Goal: Task Accomplishment & Management: Complete application form

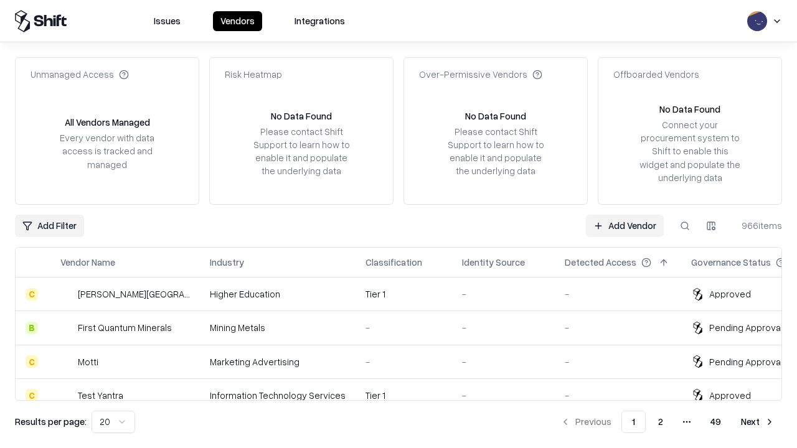
click at [624, 225] on link "Add Vendor" at bounding box center [625, 226] width 78 height 22
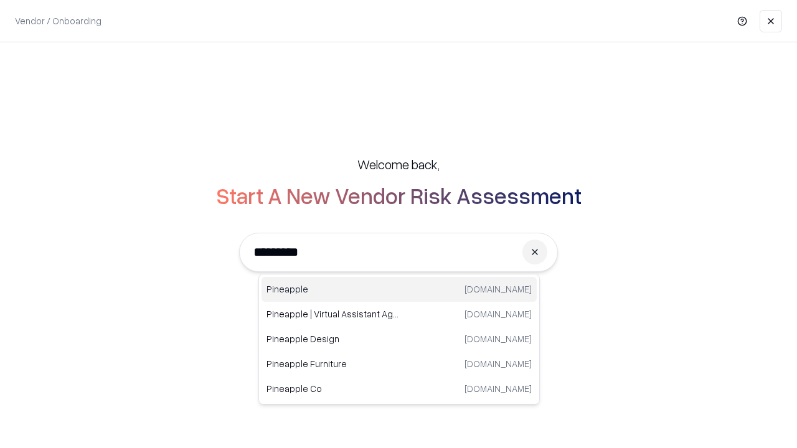
click at [399, 289] on div "Pineapple [DOMAIN_NAME]" at bounding box center [398, 289] width 275 height 25
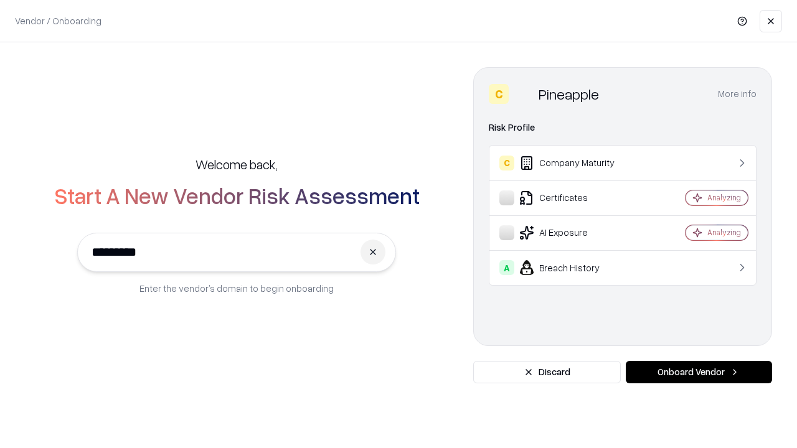
type input "*********"
click at [699, 372] on button "Onboard Vendor" at bounding box center [699, 372] width 146 height 22
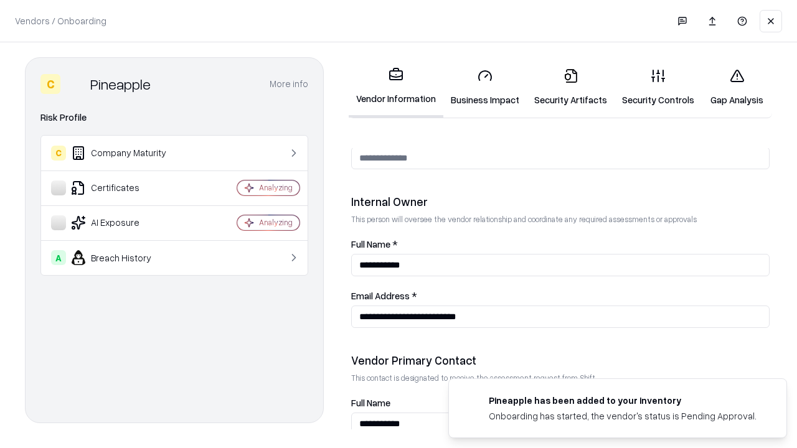
scroll to position [645, 0]
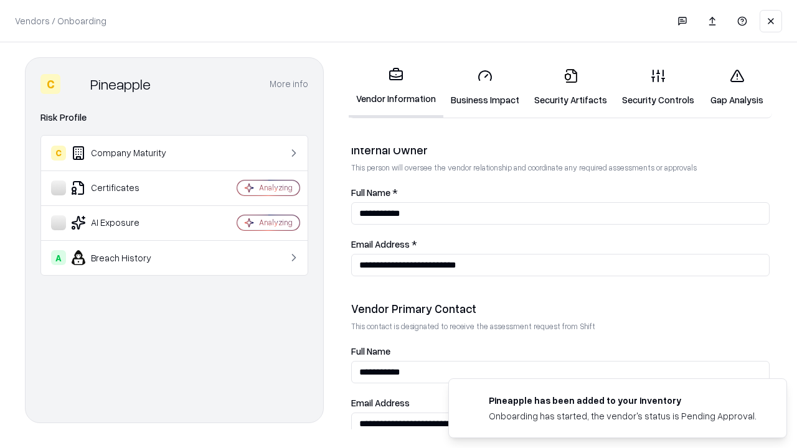
click at [485, 87] on link "Business Impact" at bounding box center [484, 88] width 83 height 58
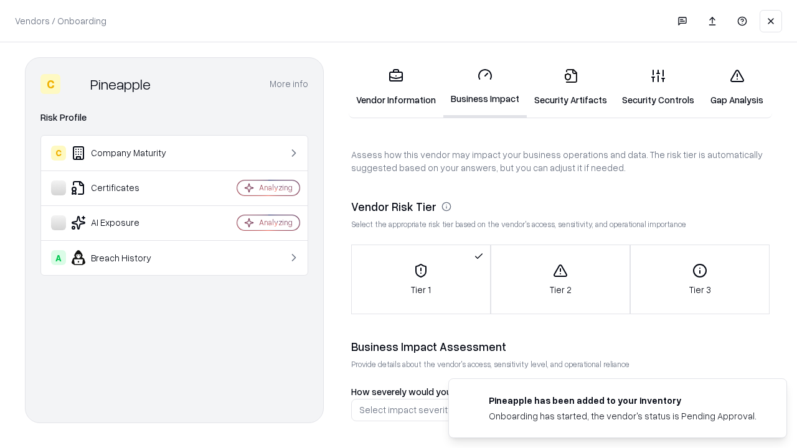
click at [570, 87] on link "Security Artifacts" at bounding box center [571, 88] width 88 height 58
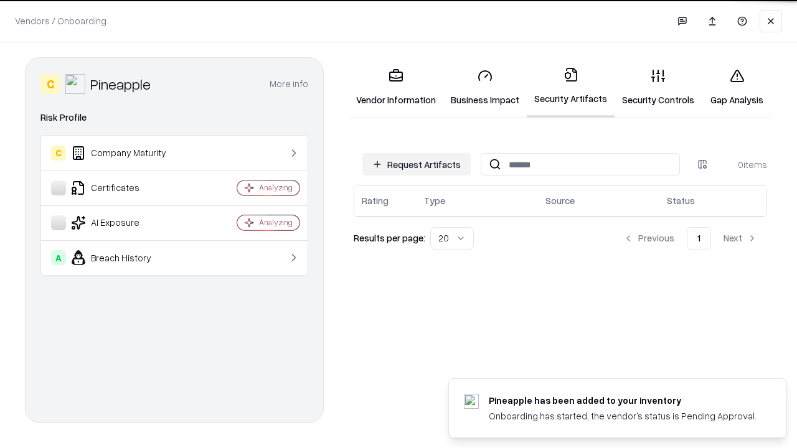
click at [417, 164] on button "Request Artifacts" at bounding box center [416, 164] width 108 height 22
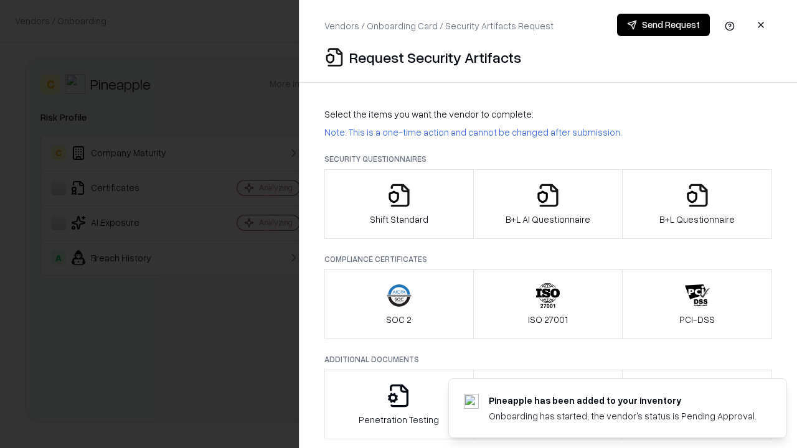
click at [398, 204] on icon "button" at bounding box center [399, 195] width 25 height 25
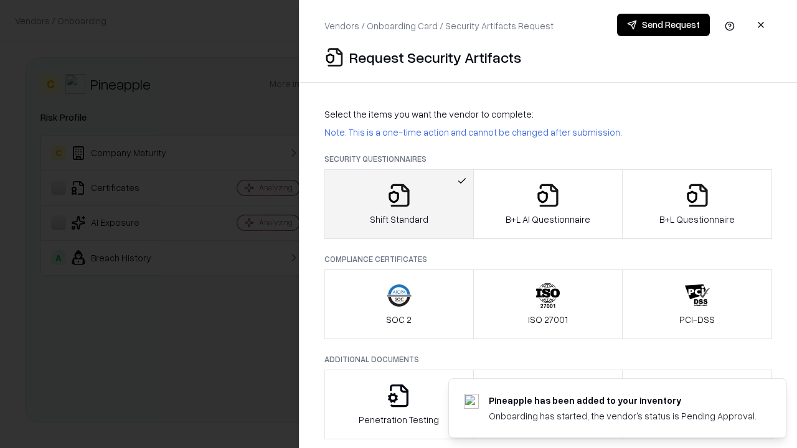
click at [663, 25] on button "Send Request" at bounding box center [663, 25] width 93 height 22
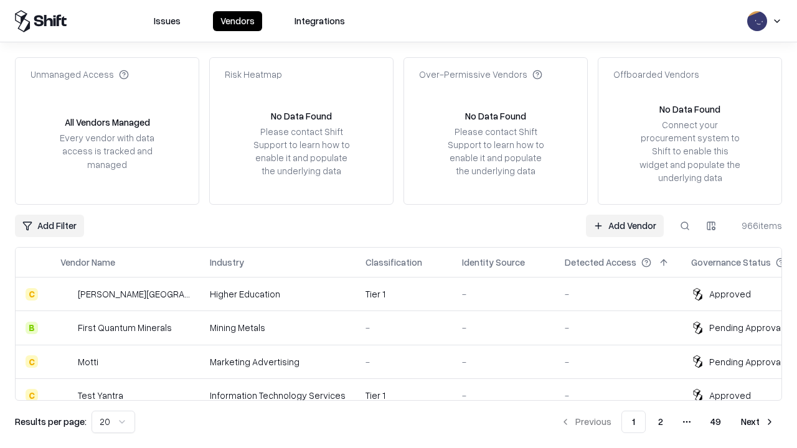
click at [685, 225] on button at bounding box center [685, 226] width 22 height 22
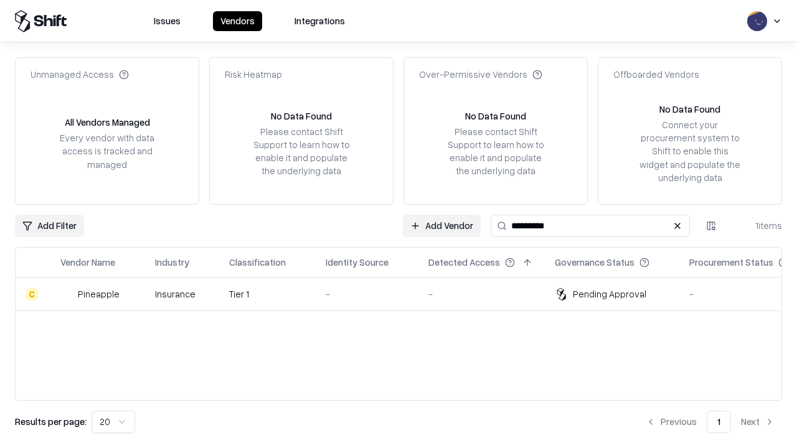
type input "*********"
click at [406, 294] on div "-" at bounding box center [367, 294] width 83 height 13
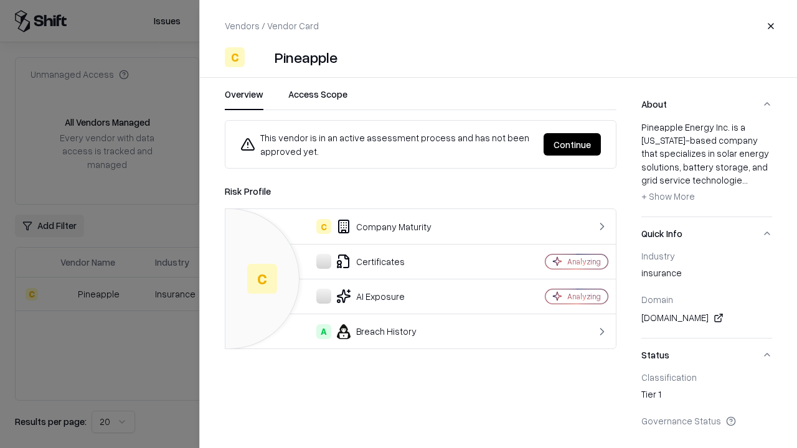
click at [572, 144] on button "Continue" at bounding box center [572, 144] width 57 height 22
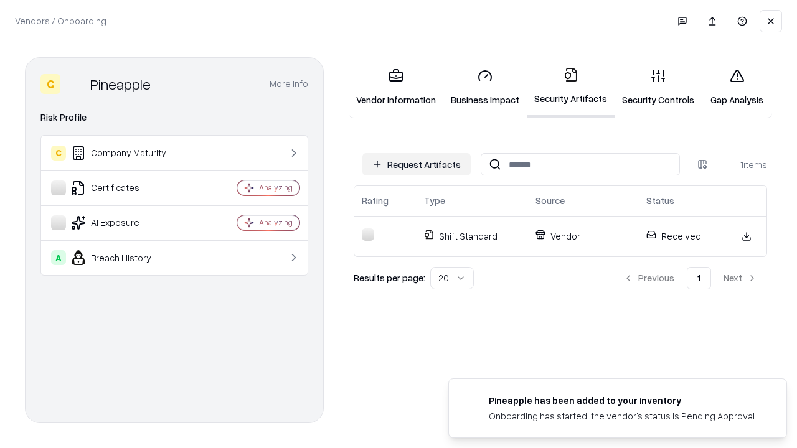
click at [658, 87] on link "Security Controls" at bounding box center [657, 88] width 87 height 58
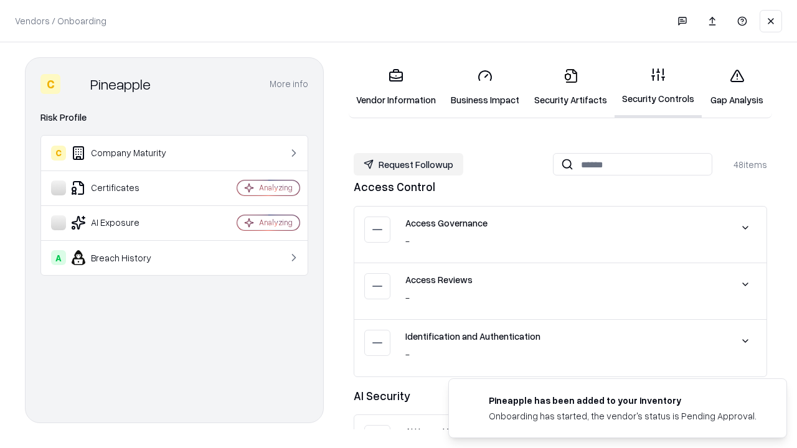
click at [408, 164] on button "Request Followup" at bounding box center [409, 164] width 110 height 22
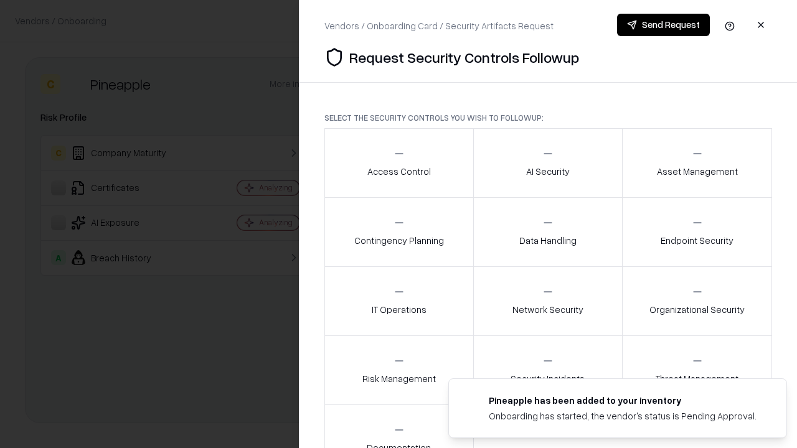
click at [398, 163] on div "Access Control" at bounding box center [399, 163] width 64 height 31
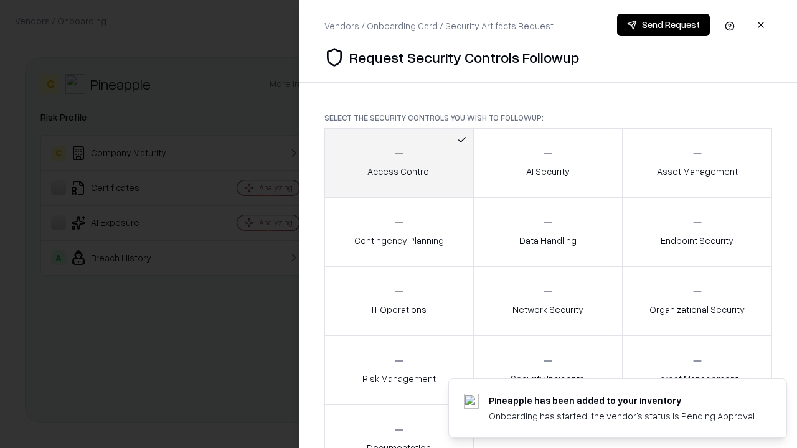
click at [663, 25] on button "Send Request" at bounding box center [663, 25] width 93 height 22
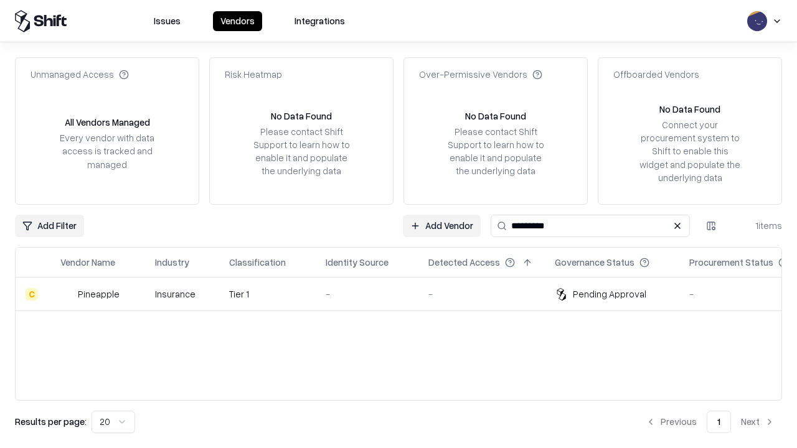
type input "*********"
click at [406, 294] on div "-" at bounding box center [367, 294] width 83 height 13
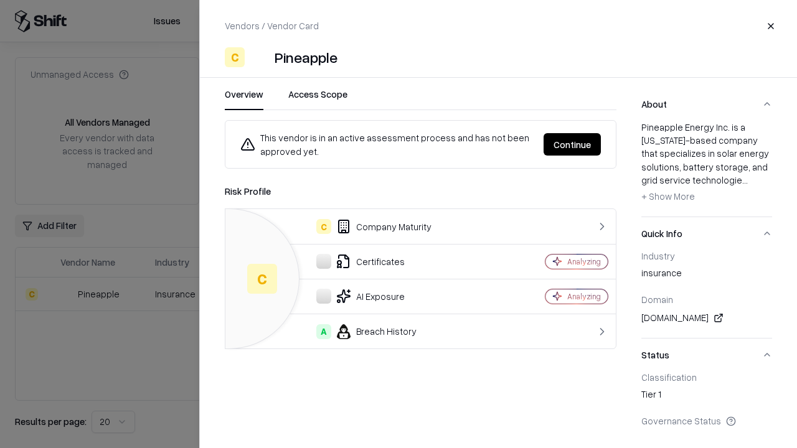
click at [572, 144] on button "Continue" at bounding box center [572, 144] width 57 height 22
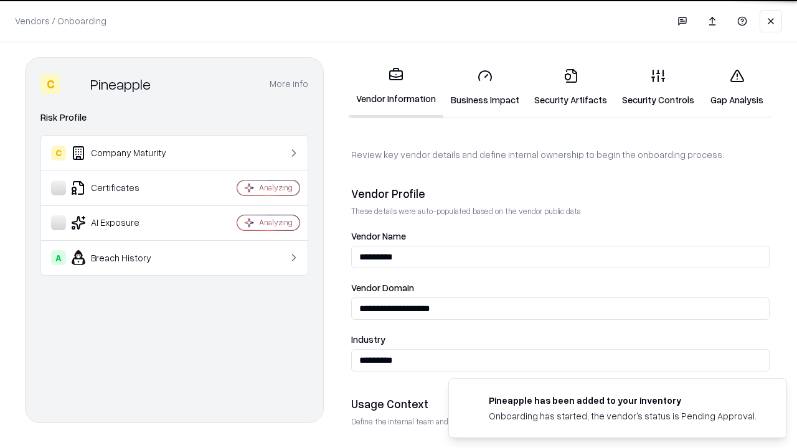
click at [737, 87] on link "Gap Analysis" at bounding box center [737, 88] width 70 height 58
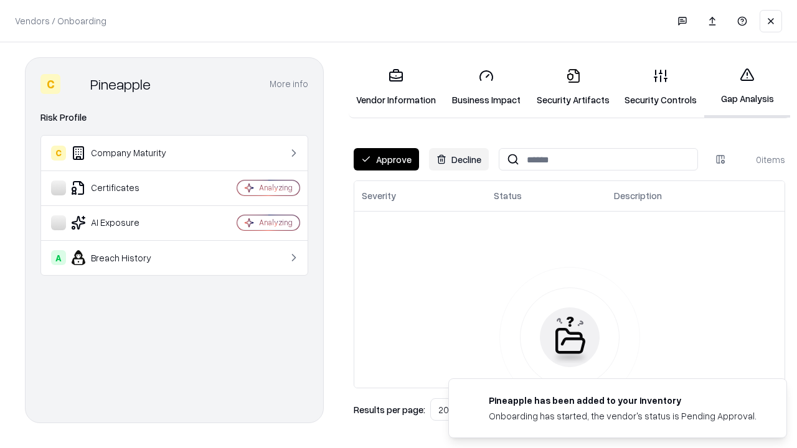
click at [386, 159] on button "Approve" at bounding box center [386, 159] width 65 height 22
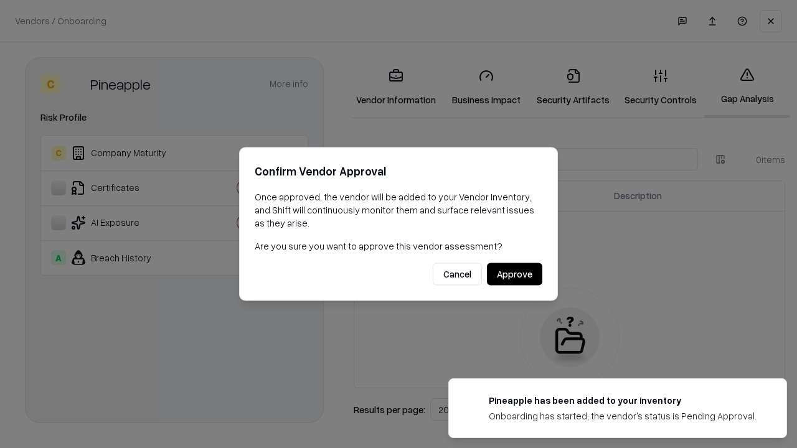
click at [514, 274] on button "Approve" at bounding box center [514, 274] width 55 height 22
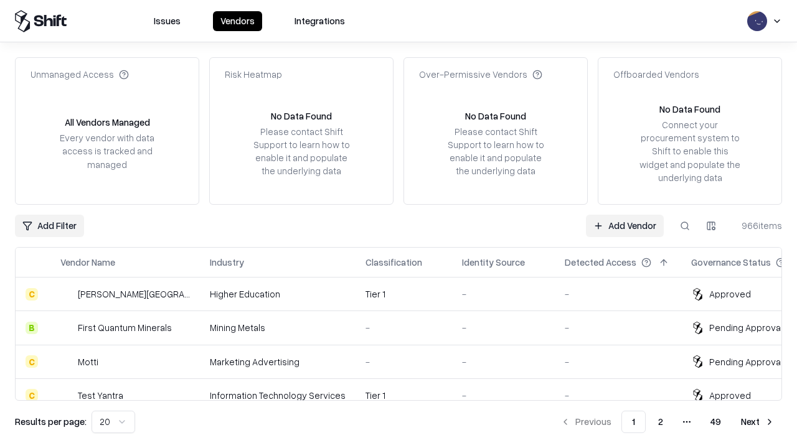
type input "*********"
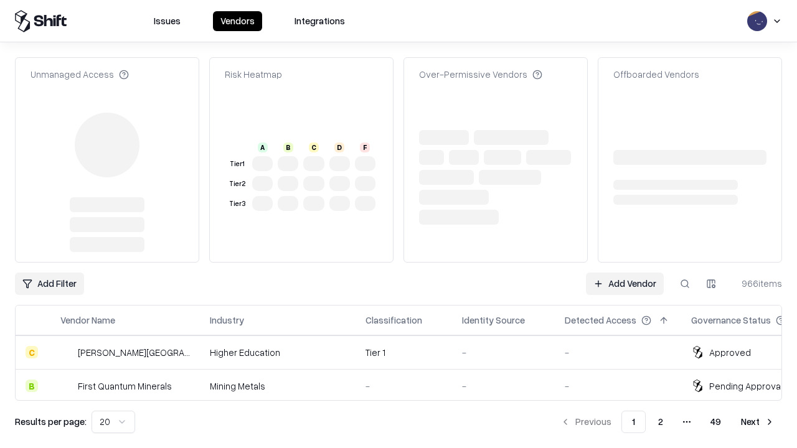
click at [624, 273] on link "Add Vendor" at bounding box center [625, 284] width 78 height 22
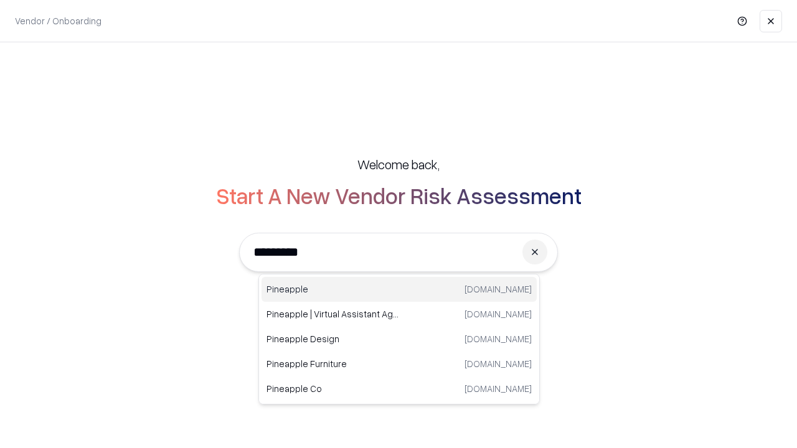
click at [399, 289] on div "Pineapple [DOMAIN_NAME]" at bounding box center [398, 289] width 275 height 25
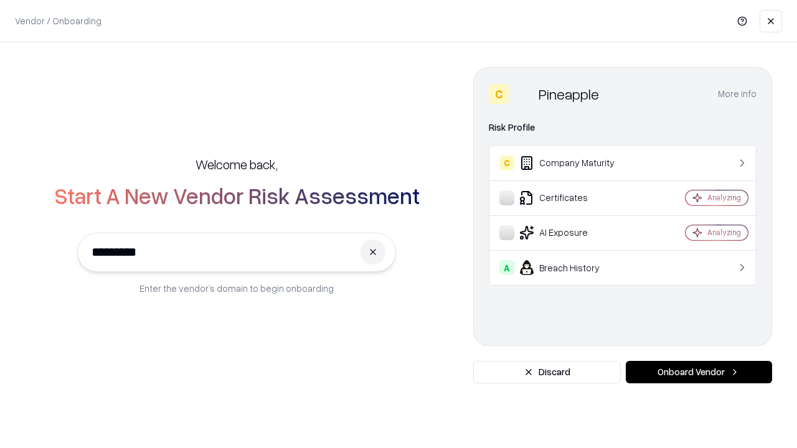
type input "*********"
click at [699, 372] on button "Onboard Vendor" at bounding box center [699, 372] width 146 height 22
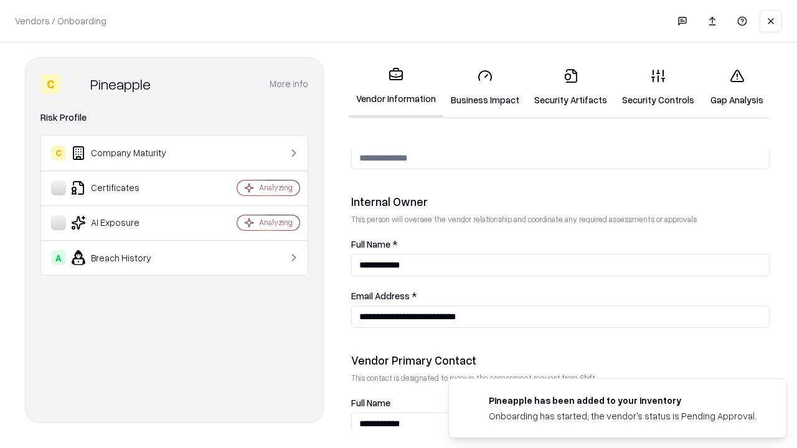
scroll to position [645, 0]
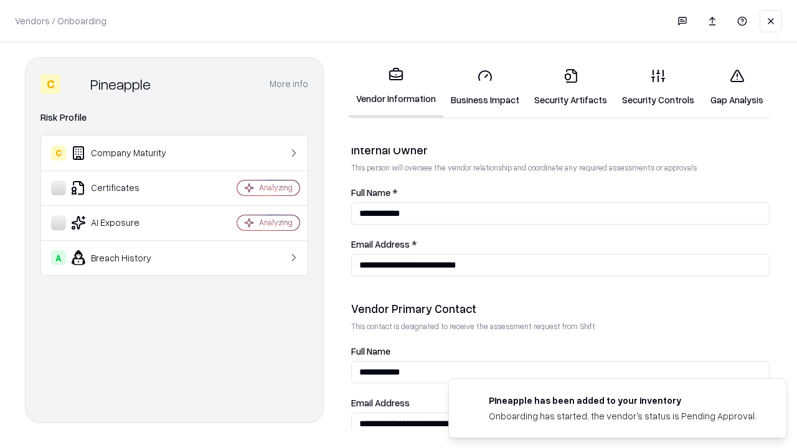
click at [737, 87] on link "Gap Analysis" at bounding box center [737, 88] width 70 height 58
